Goal: Task Accomplishment & Management: Use online tool/utility

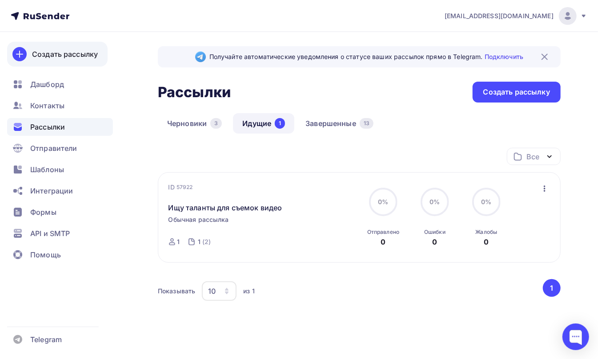
click at [44, 56] on div "Создать рассылку" at bounding box center [65, 54] width 66 height 11
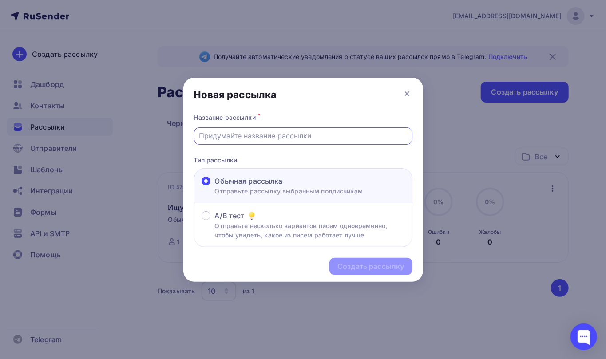
paste input "Рабочий метод получения дохода! Доступ на 2 дня..."
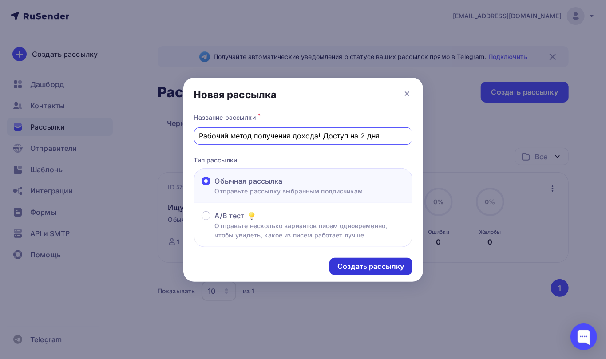
type input "Рабочий метод получения дохода! Доступ на 2 дня..."
click at [361, 265] on div "Создать рассылку" at bounding box center [371, 267] width 67 height 10
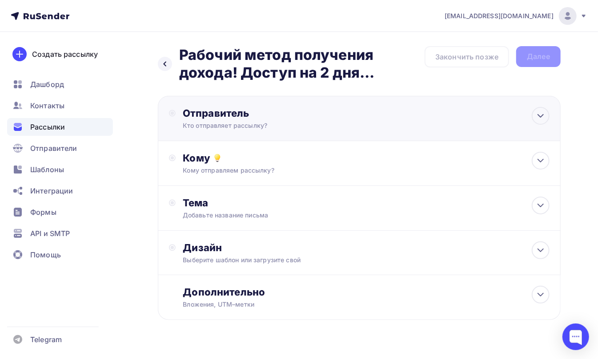
click at [199, 122] on div "Кто отправляет рассылку?" at bounding box center [269, 125] width 173 height 9
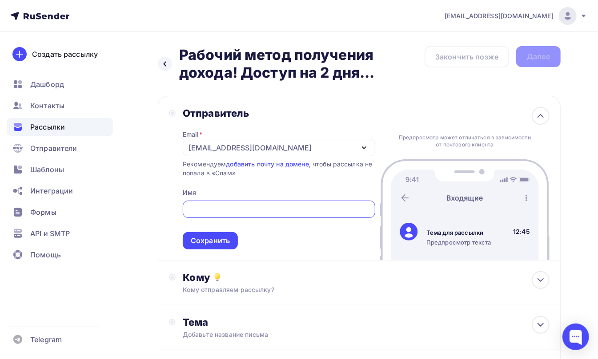
click at [203, 208] on input "text" at bounding box center [278, 209] width 182 height 11
type input "ичтич"
click at [205, 242] on div "Сохранить" at bounding box center [210, 241] width 39 height 10
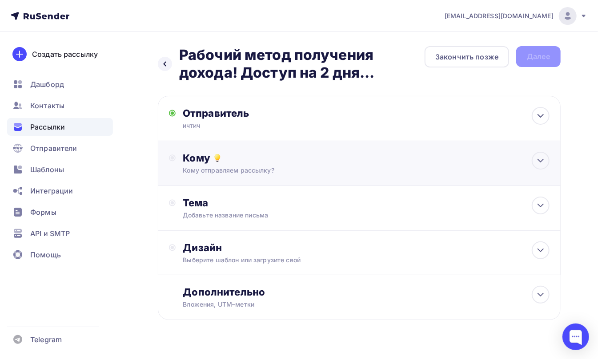
click at [190, 160] on div "Кому" at bounding box center [366, 158] width 367 height 12
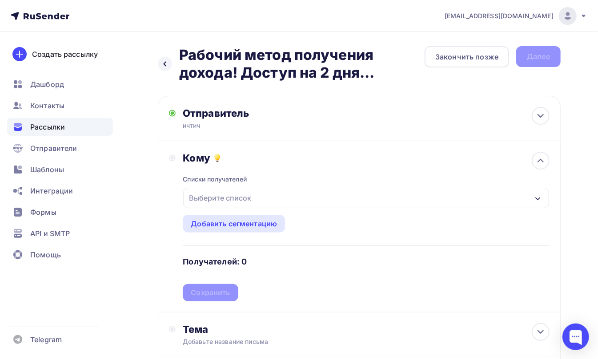
click at [196, 198] on div "Выберите список" at bounding box center [219, 198] width 69 height 16
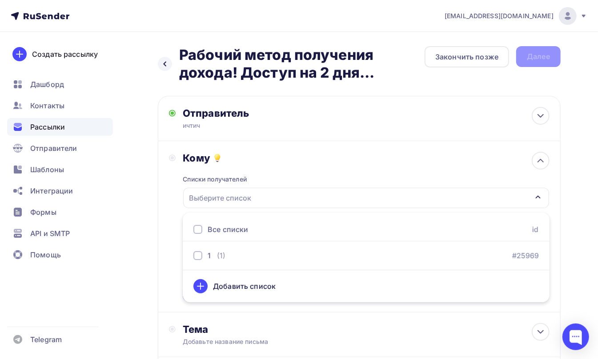
click at [199, 228] on div at bounding box center [197, 229] width 9 height 9
click at [169, 226] on div "Кому Списки получателей 1 Все списки id 1 (1) #25969 Добавить список Добавить с…" at bounding box center [359, 227] width 380 height 150
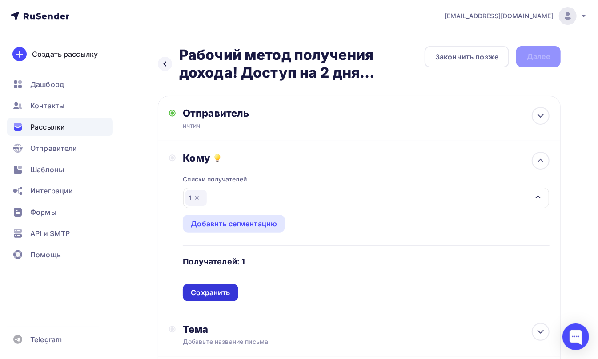
click at [203, 292] on div "Сохранить" at bounding box center [210, 293] width 39 height 10
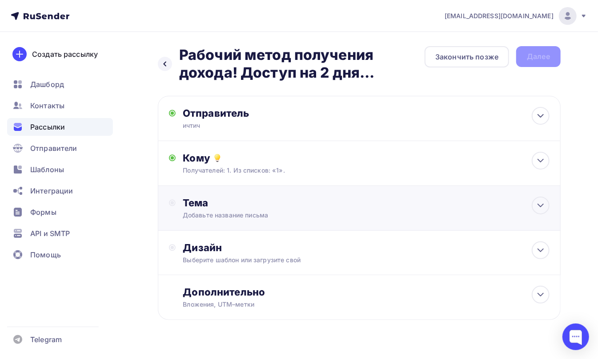
click at [196, 211] on div "Добавьте название письма" at bounding box center [262, 215] width 158 height 9
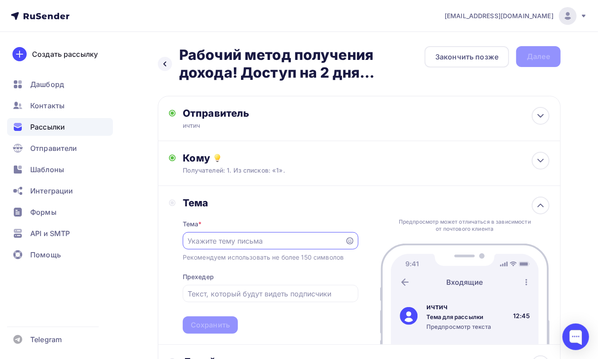
paste input "Рабочий метод получения дохода! Доступ на 2 дня..."
type input "Рабочий метод получения дохода! Доступ на 2 дня..."
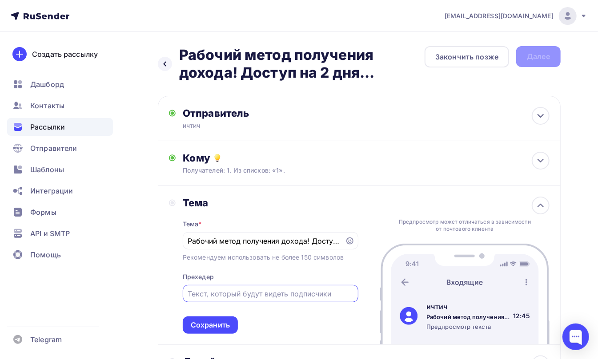
paste input "Рабочий метод получения дохода! Доступ на 2 дня..."
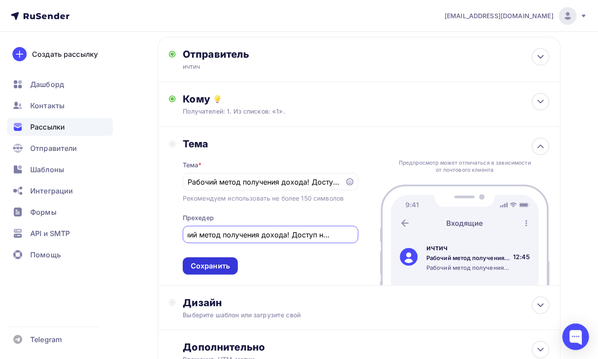
type input "Рабочий метод получения дохода! Доступ на 2 дня..."
click at [195, 270] on div "Сохранить" at bounding box center [210, 266] width 39 height 10
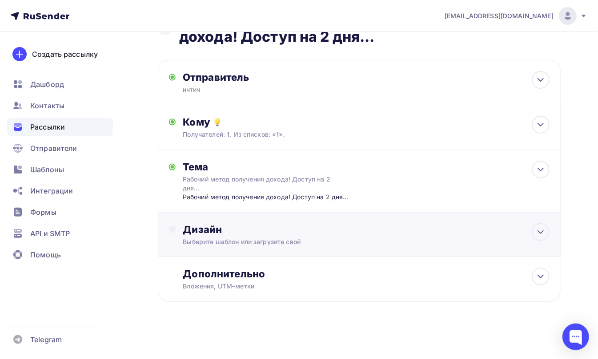
click at [200, 237] on div "Дизайн Выберите шаблон или загрузите свой" at bounding box center [366, 234] width 367 height 23
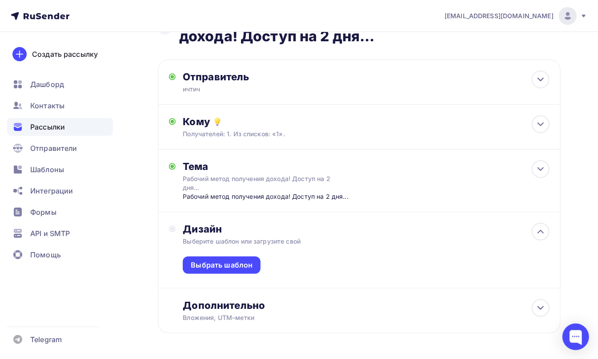
scroll to position [59, 0]
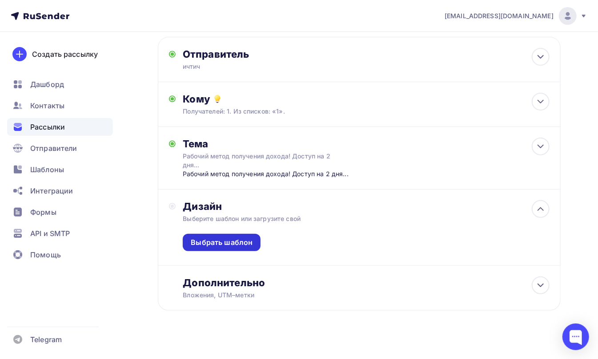
click at [205, 240] on div "Выбрать шаблон" at bounding box center [222, 243] width 62 height 10
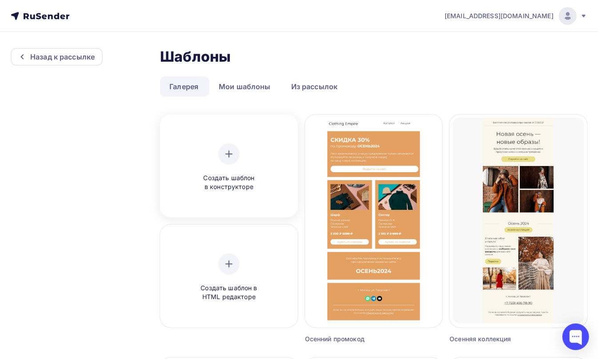
click at [226, 163] on div at bounding box center [228, 154] width 21 height 21
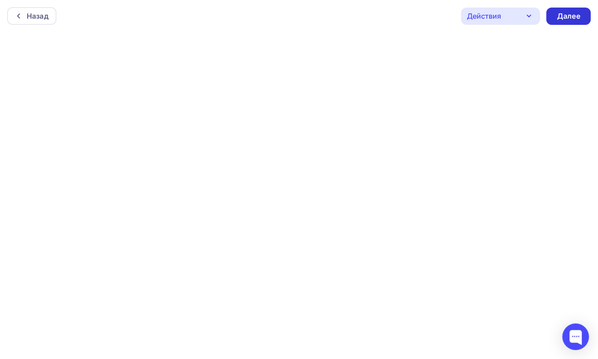
click at [567, 9] on div "Далее" at bounding box center [568, 16] width 44 height 17
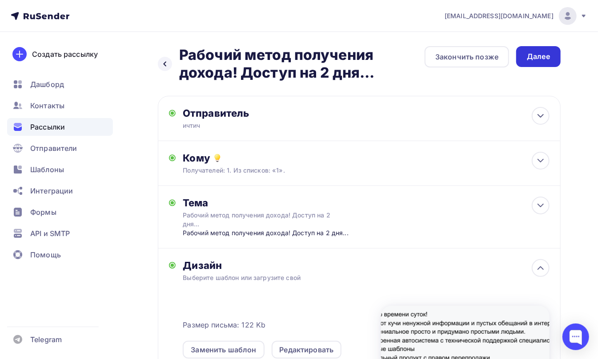
click at [534, 51] on div "Далее" at bounding box center [538, 56] width 44 height 21
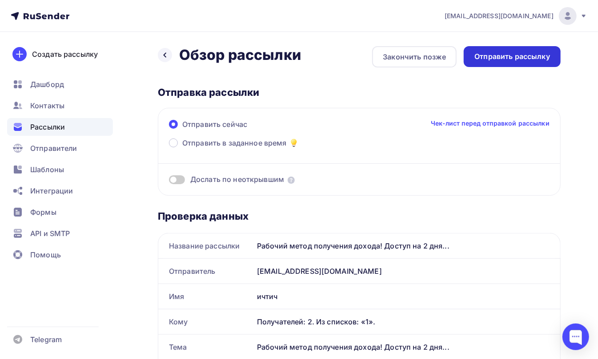
click at [514, 56] on div "Отправить рассылку" at bounding box center [512, 57] width 76 height 10
